Goal: Find contact information: Find contact information

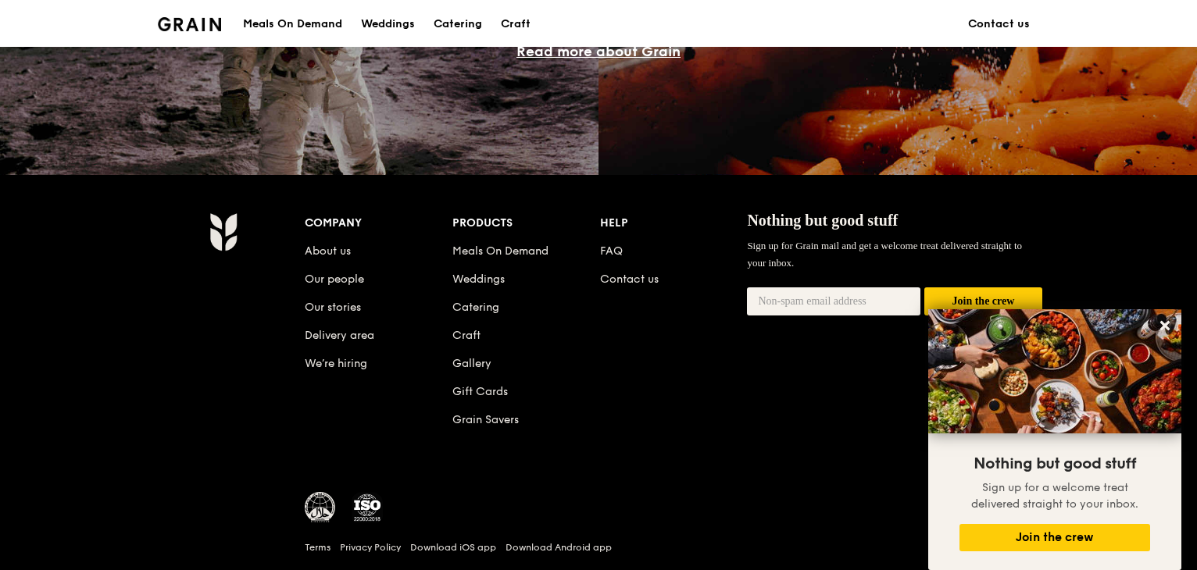
scroll to position [1557, 0]
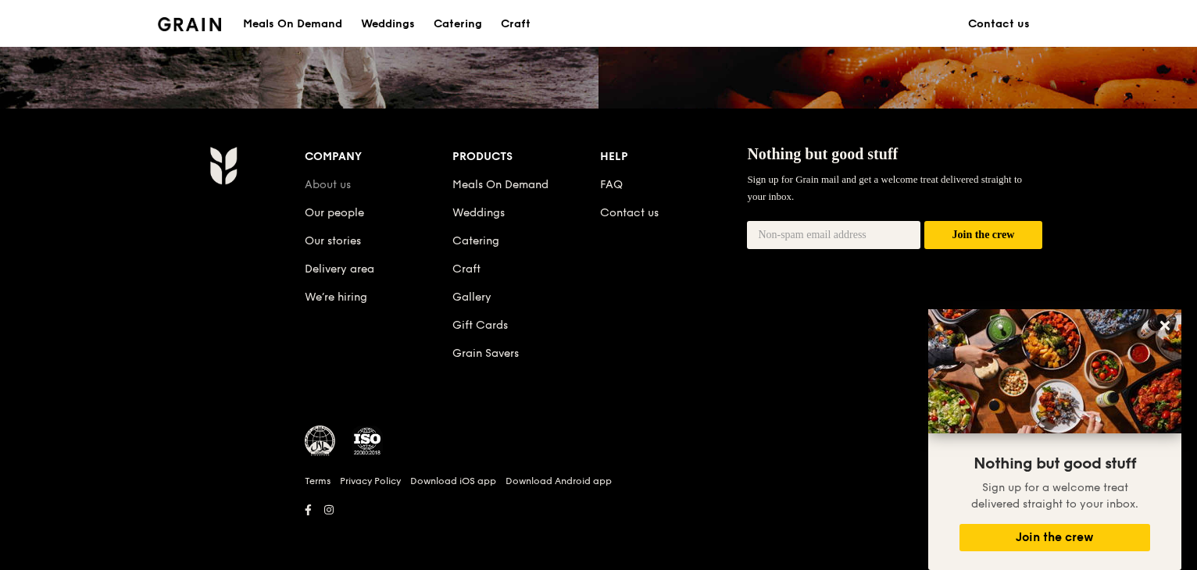
click at [328, 185] on link "About us" at bounding box center [328, 184] width 46 height 13
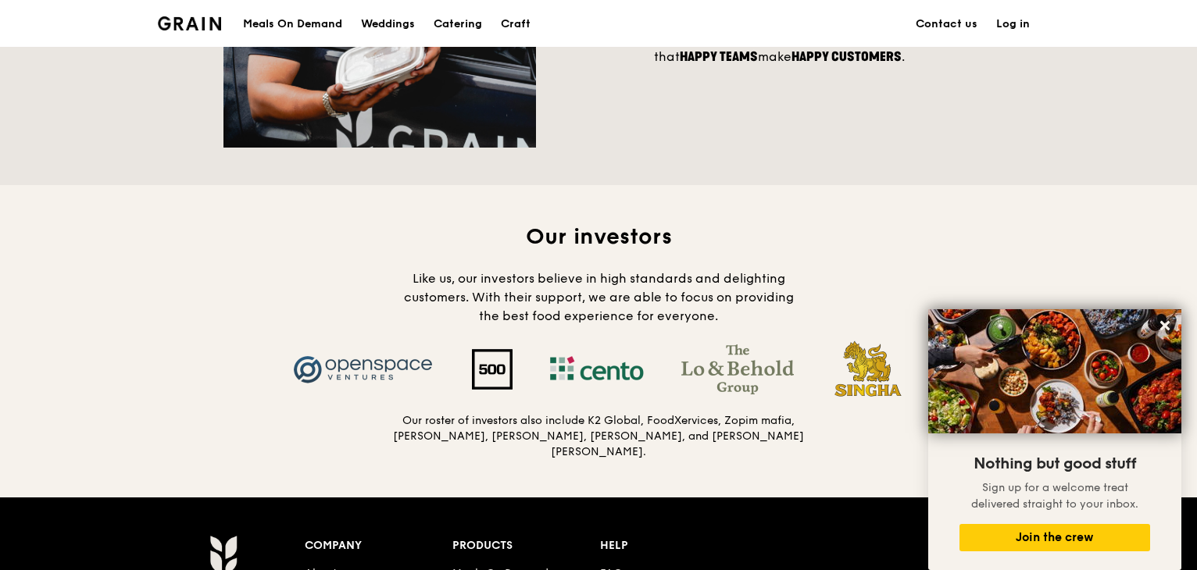
scroll to position [1718, 0]
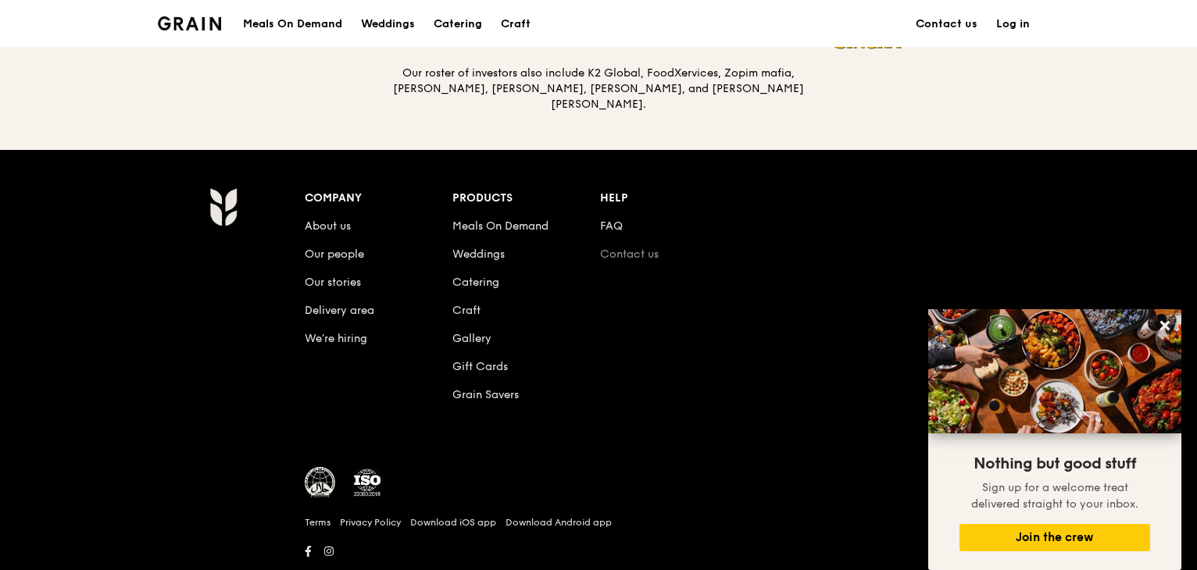
click at [622, 253] on link "Contact us" at bounding box center [629, 254] width 59 height 13
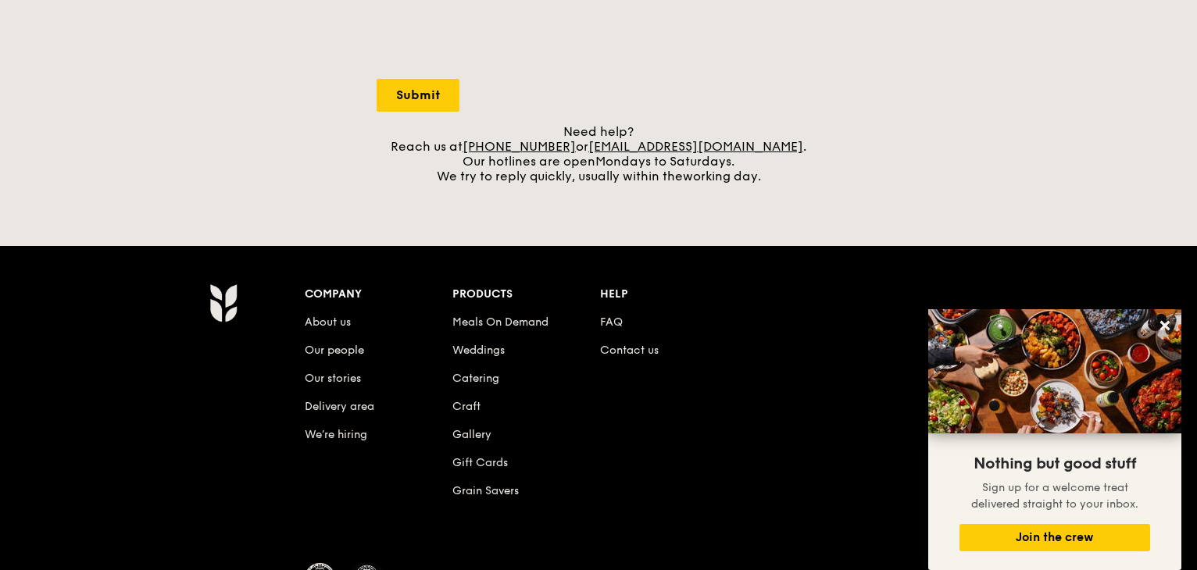
scroll to position [391, 0]
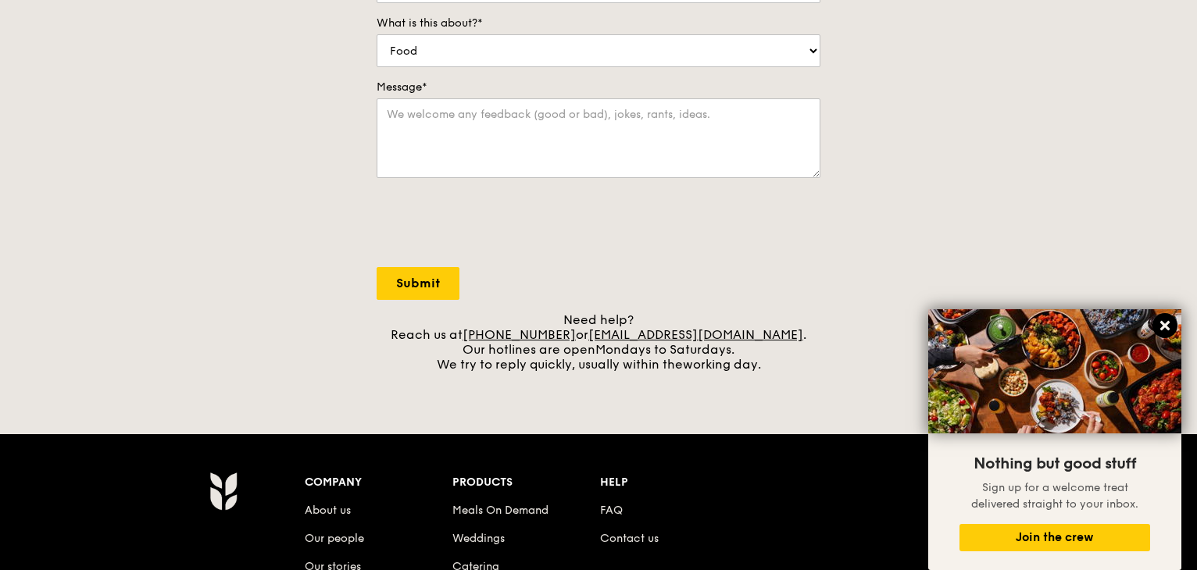
click at [1172, 324] on button at bounding box center [1164, 325] width 25 height 25
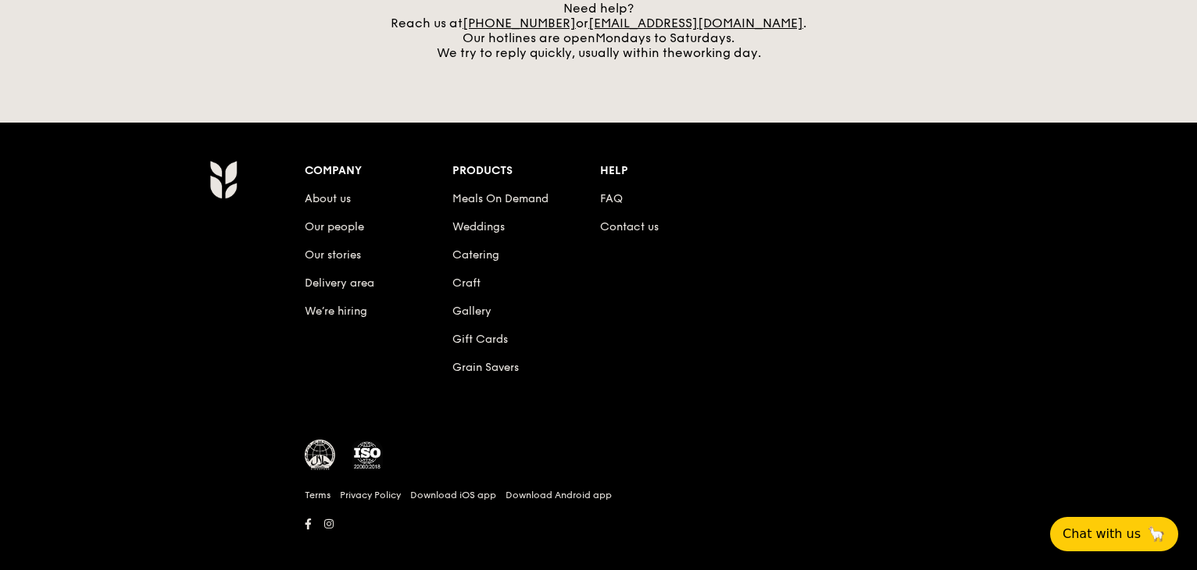
scroll to position [703, 0]
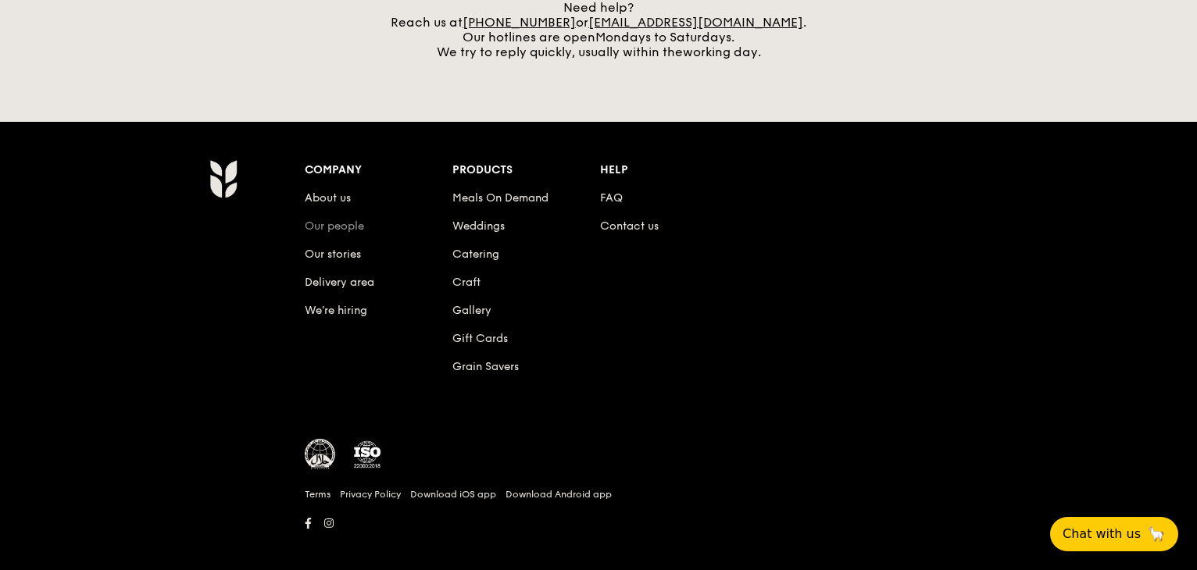
click at [344, 227] on link "Our people" at bounding box center [334, 225] width 59 height 13
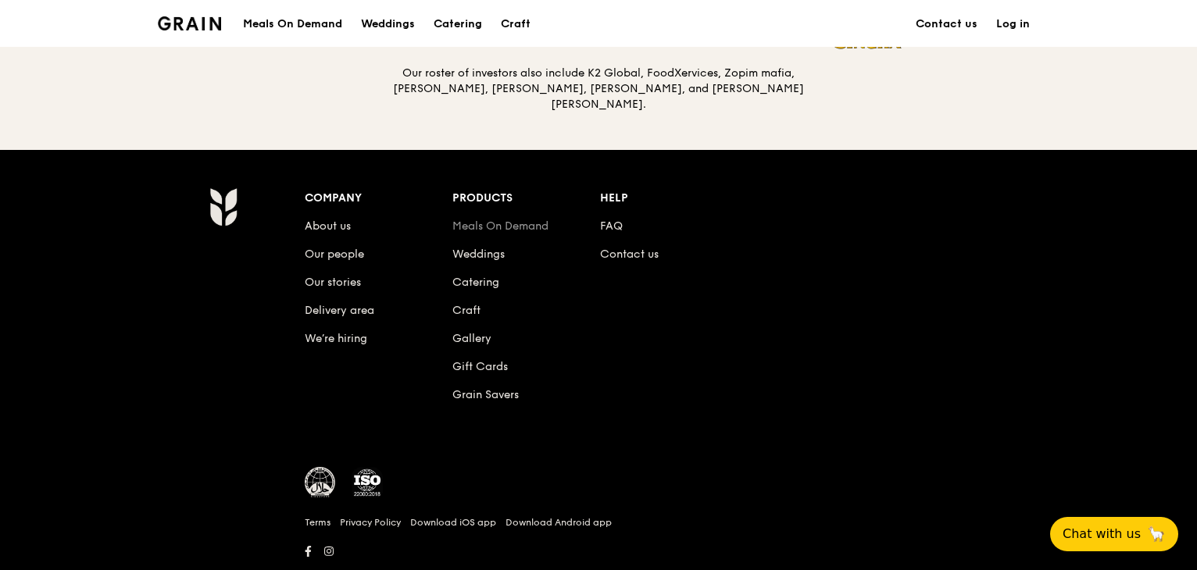
click at [515, 223] on link "Meals On Demand" at bounding box center [500, 225] width 96 height 13
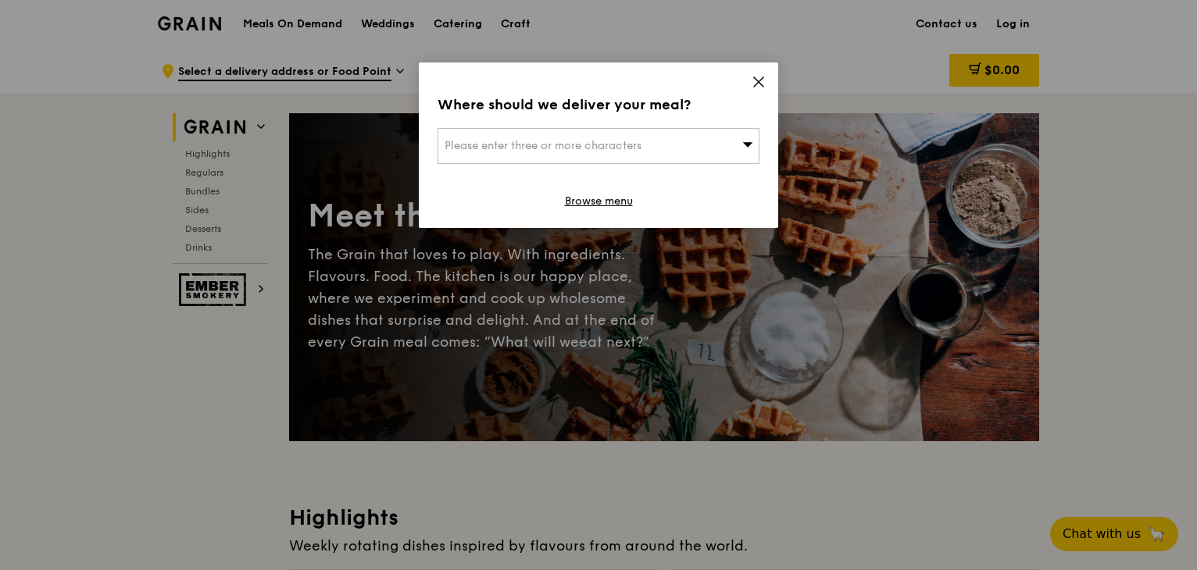
click at [769, 79] on div "Where should we deliver your meal? Please enter three or more characters Browse…" at bounding box center [598, 145] width 359 height 166
click at [763, 76] on icon at bounding box center [758, 82] width 14 height 14
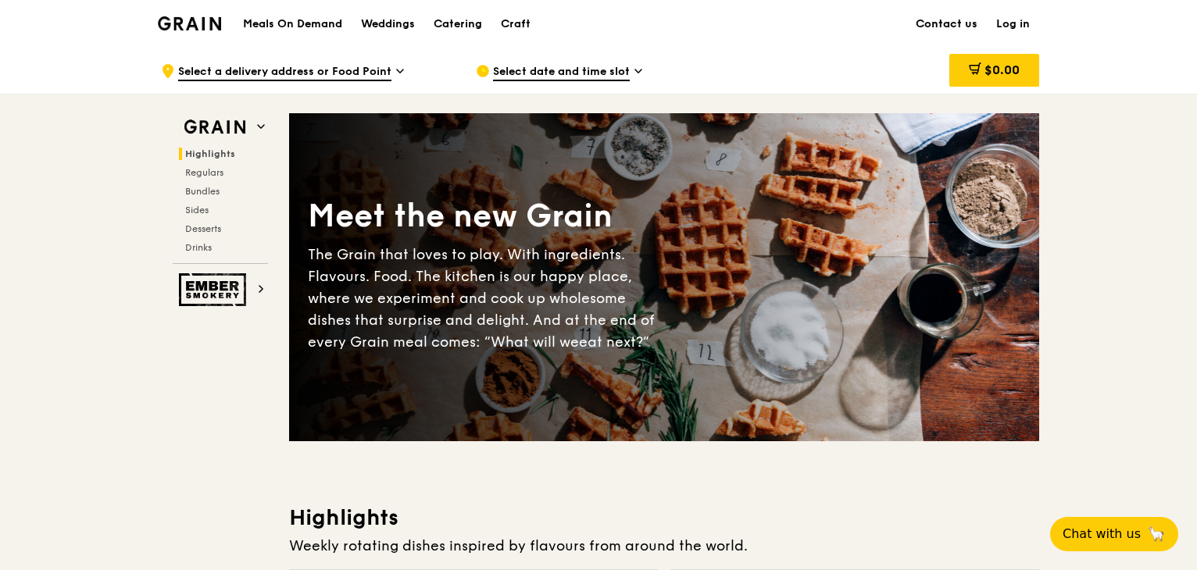
click at [949, 29] on link "Contact us" at bounding box center [946, 24] width 80 height 47
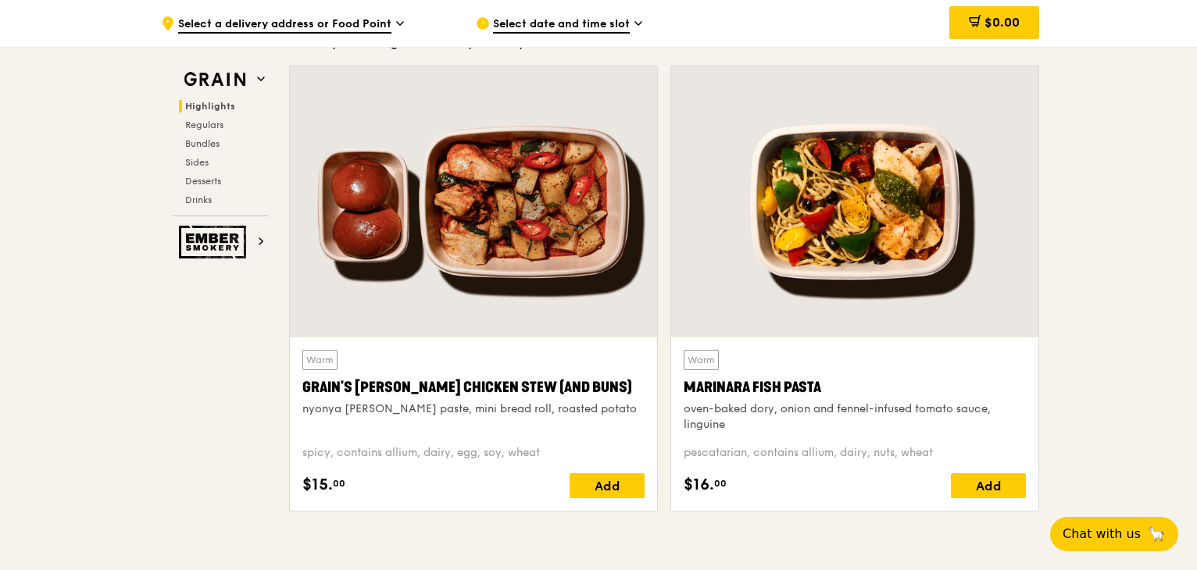
scroll to position [500, 0]
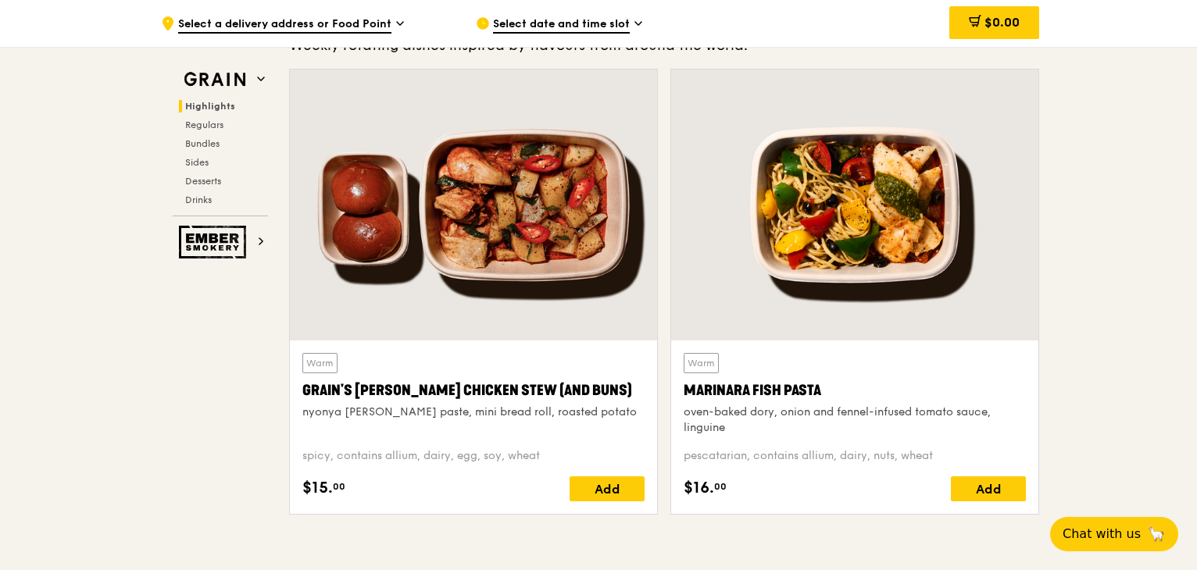
click at [450, 262] on div at bounding box center [473, 205] width 367 height 271
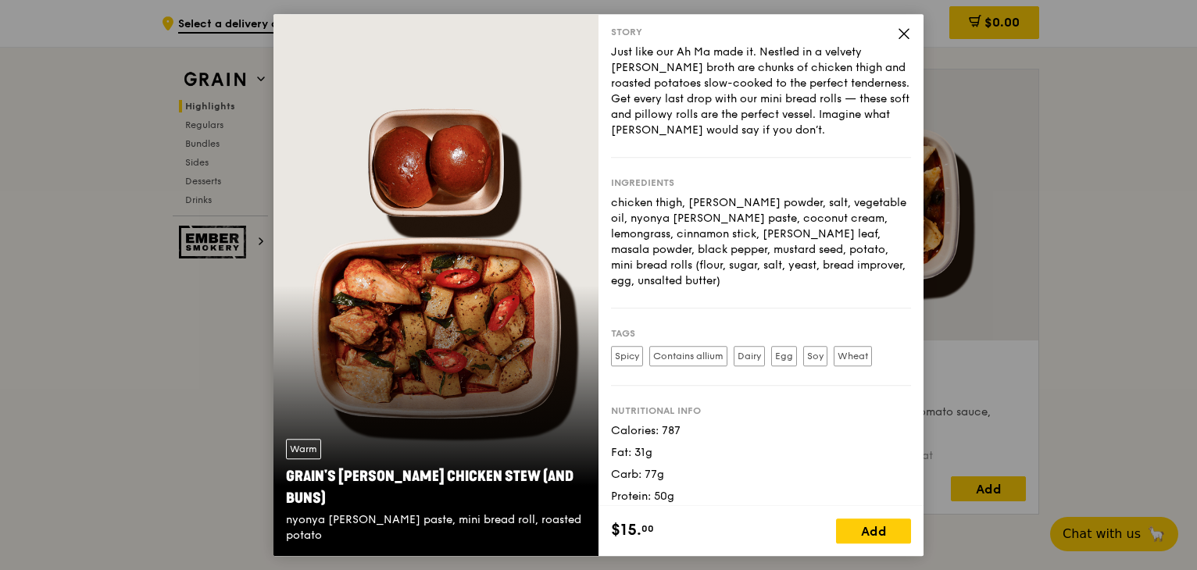
scroll to position [32, 0]
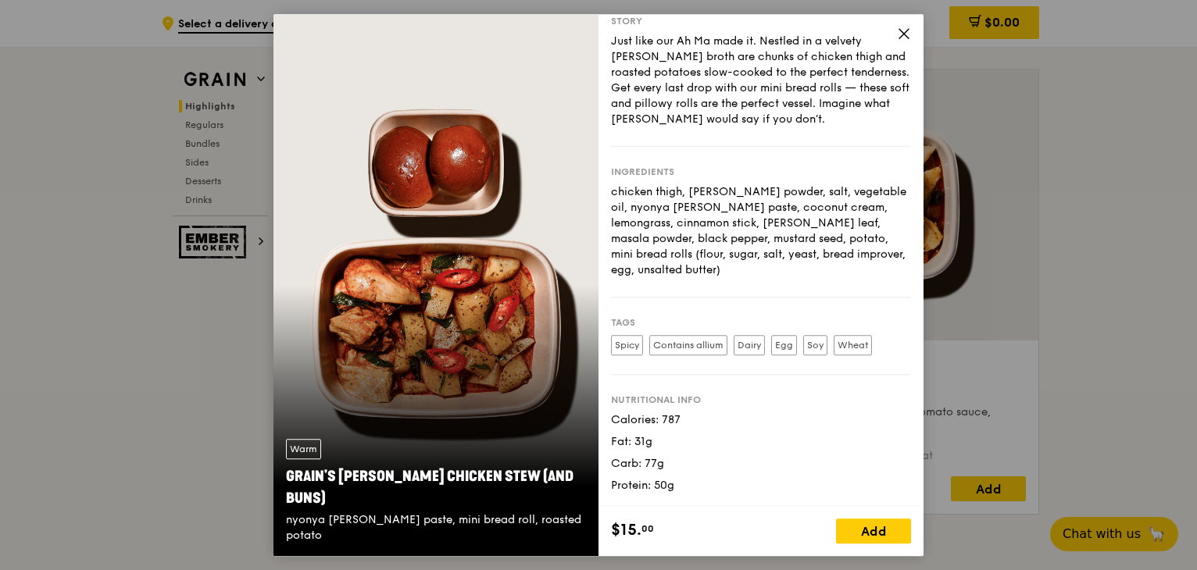
click at [905, 29] on icon at bounding box center [904, 34] width 14 height 14
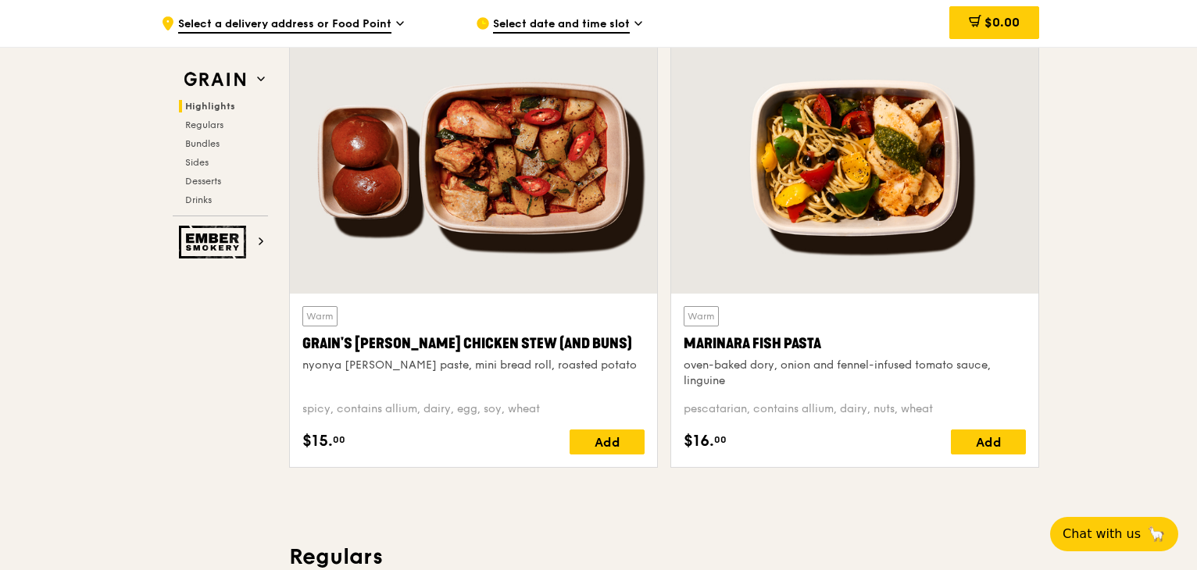
scroll to position [1015, 0]
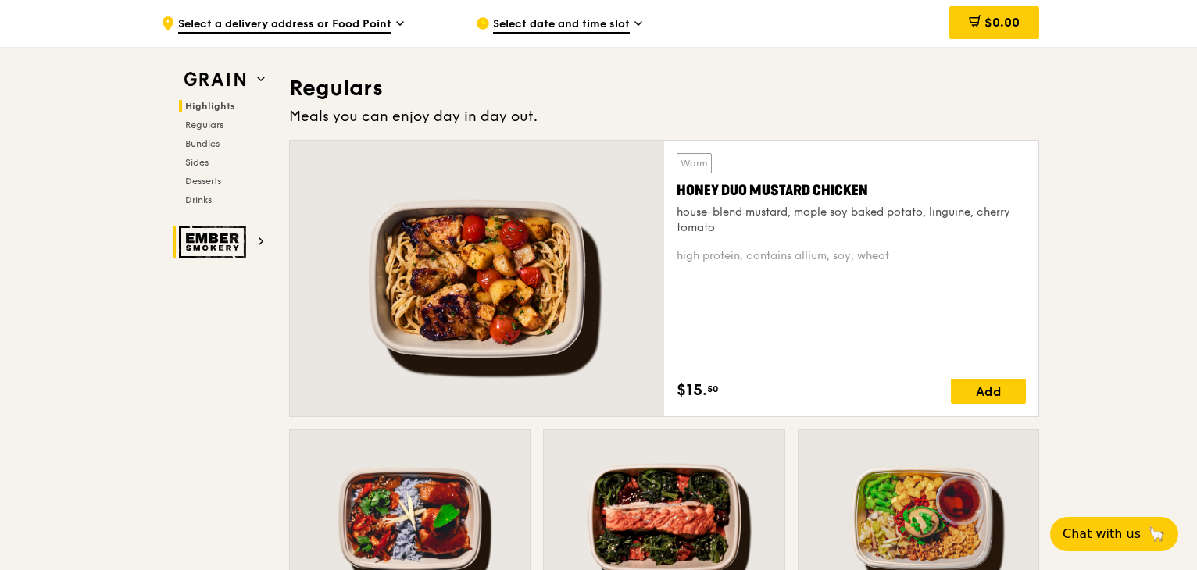
click at [213, 249] on img at bounding box center [215, 242] width 72 height 33
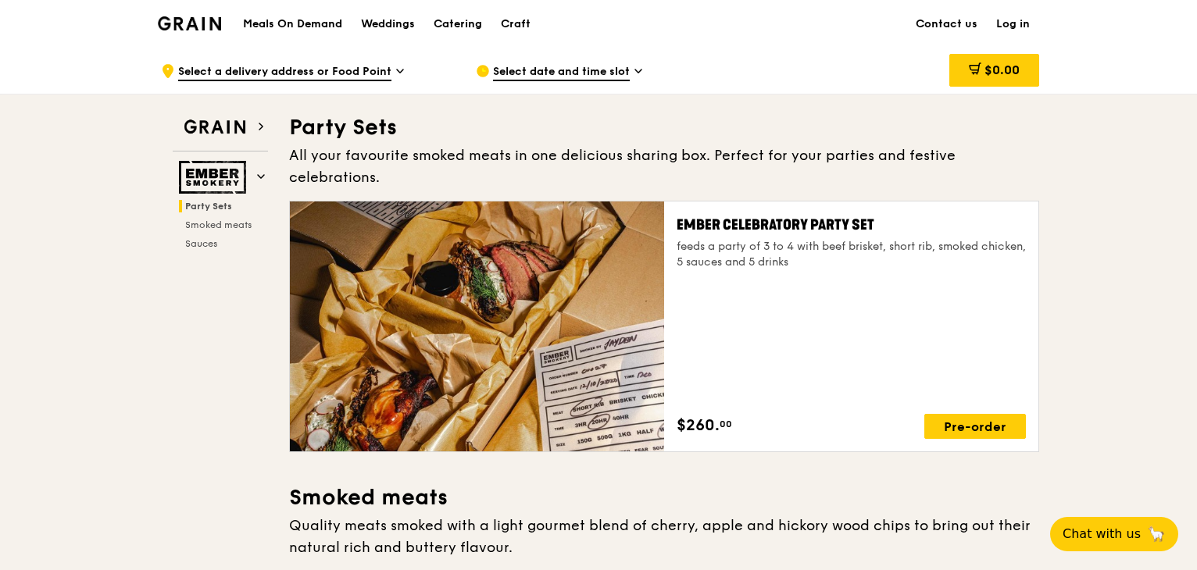
click at [321, 16] on h1 "Meals On Demand" at bounding box center [292, 24] width 99 height 16
click at [303, 23] on h1 "Meals On Demand" at bounding box center [292, 24] width 99 height 16
click at [969, 30] on link "Contact us" at bounding box center [946, 24] width 80 height 47
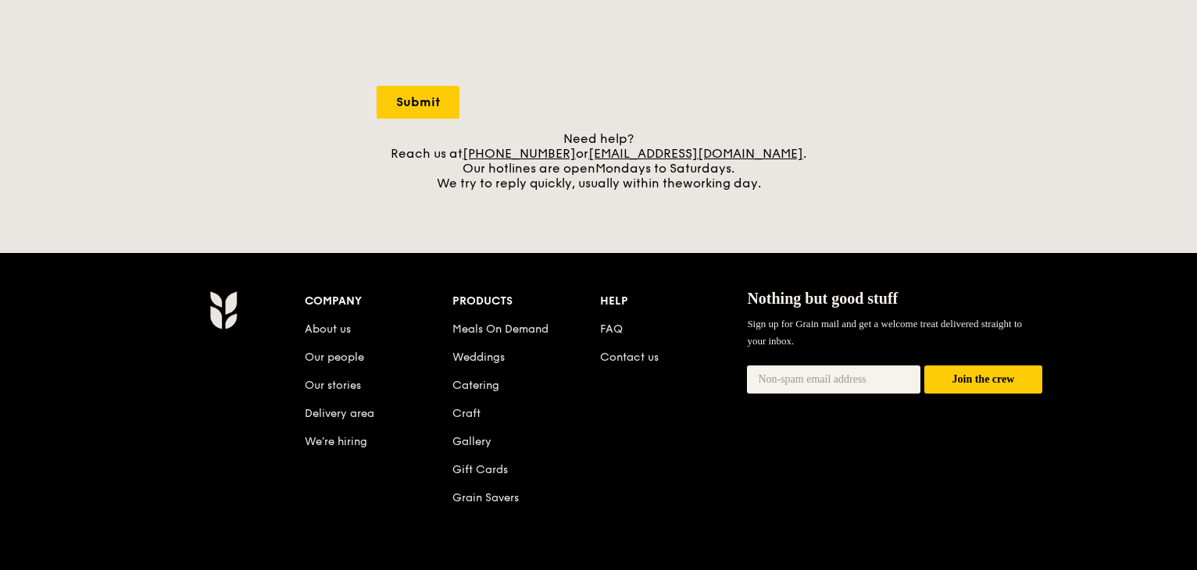
scroll to position [716, 0]
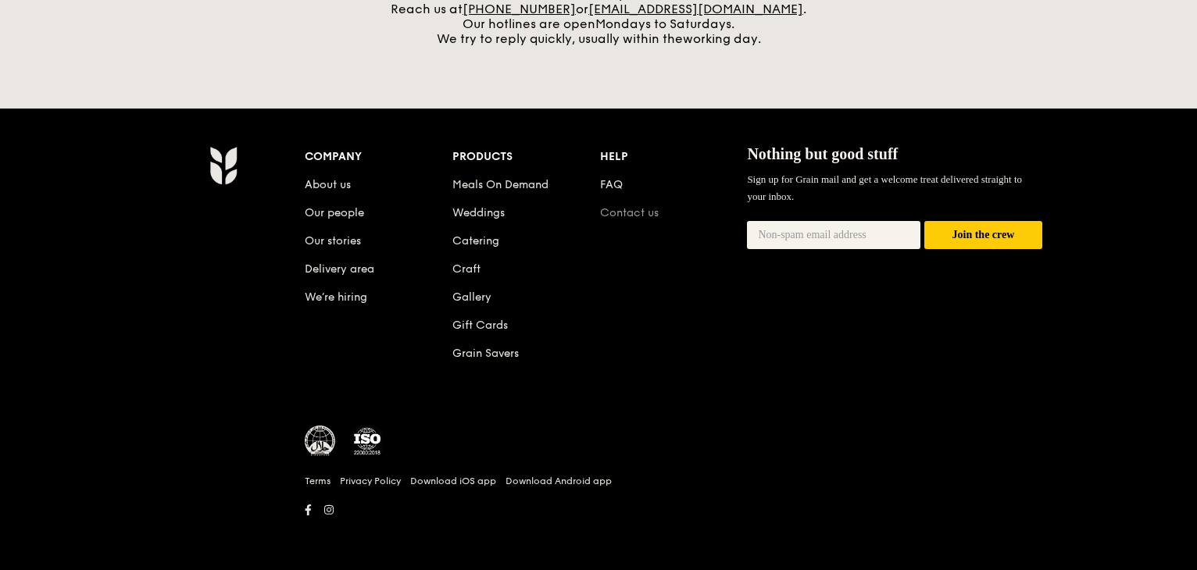
click at [632, 207] on link "Contact us" at bounding box center [629, 212] width 59 height 13
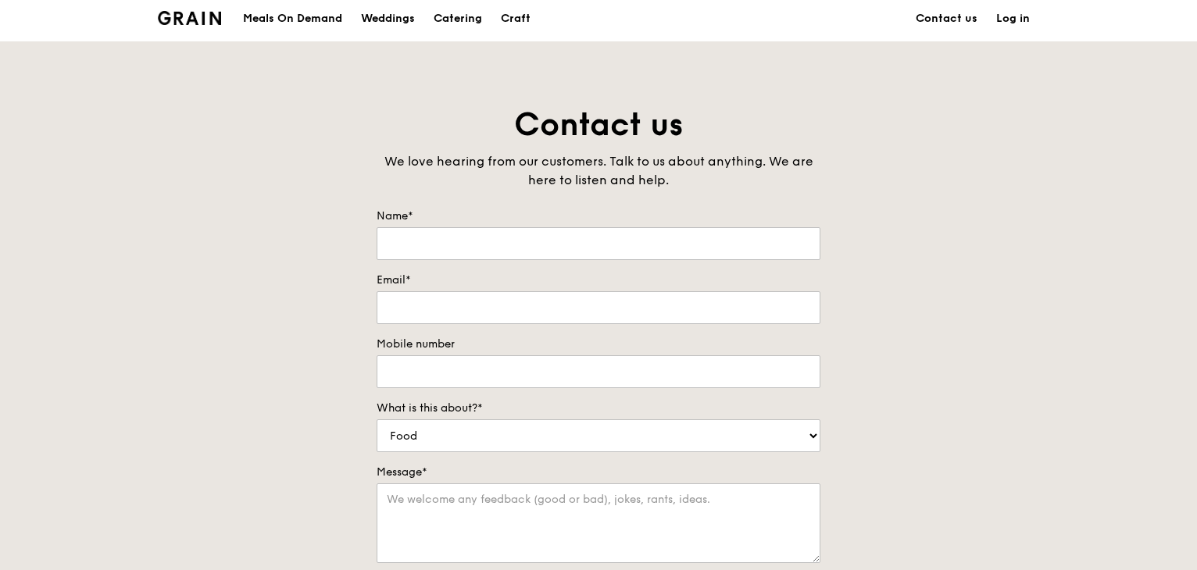
scroll to position [0, 0]
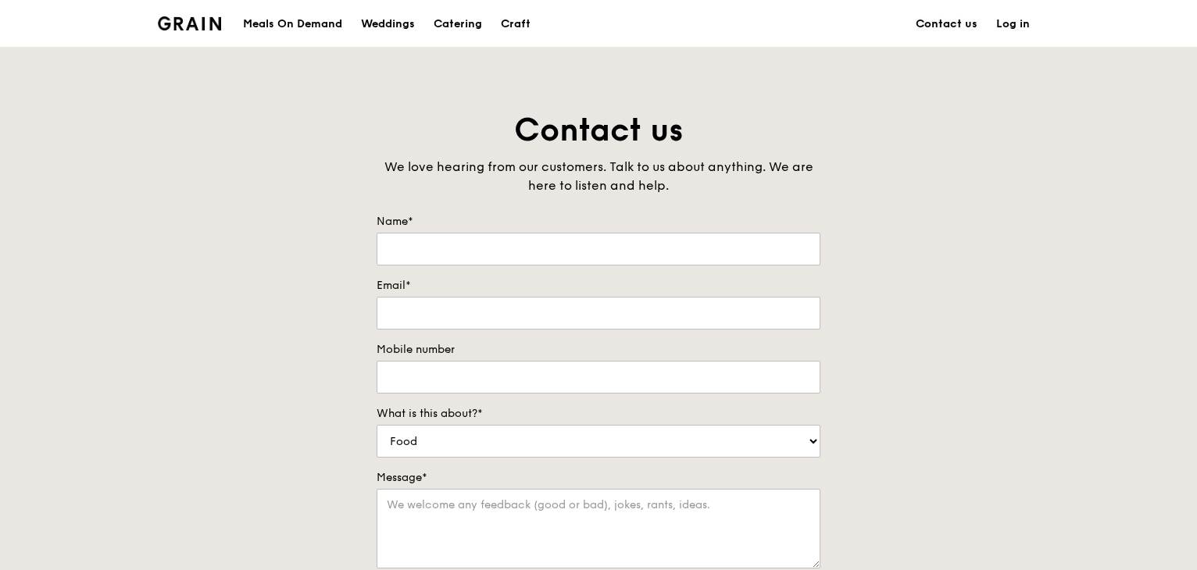
click at [959, 30] on link "Contact us" at bounding box center [946, 24] width 80 height 47
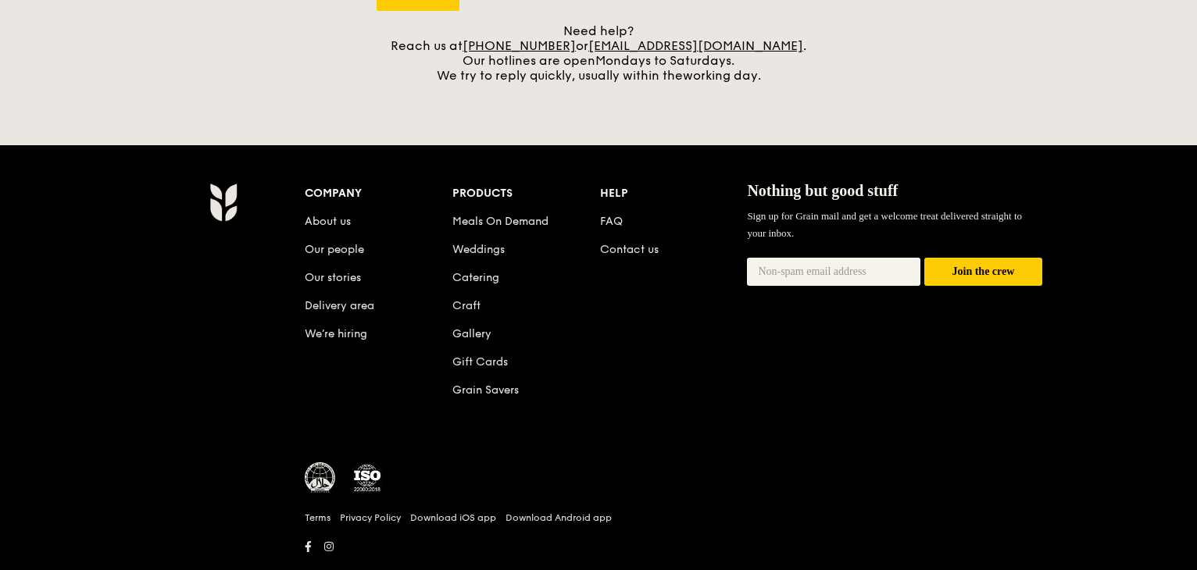
scroll to position [716, 0]
